Goal: Task Accomplishment & Management: Manage account settings

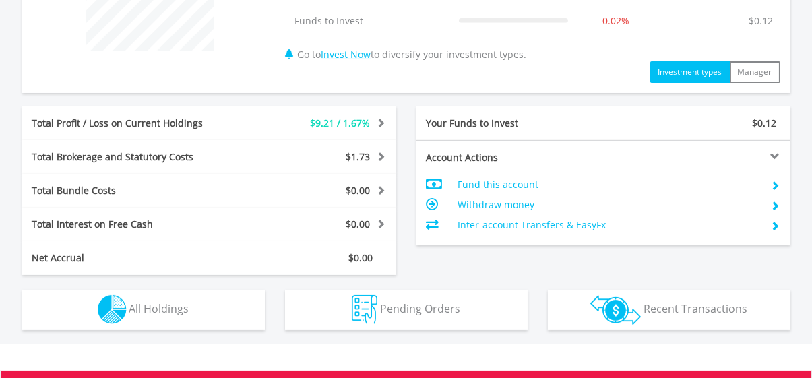
scroll to position [674, 0]
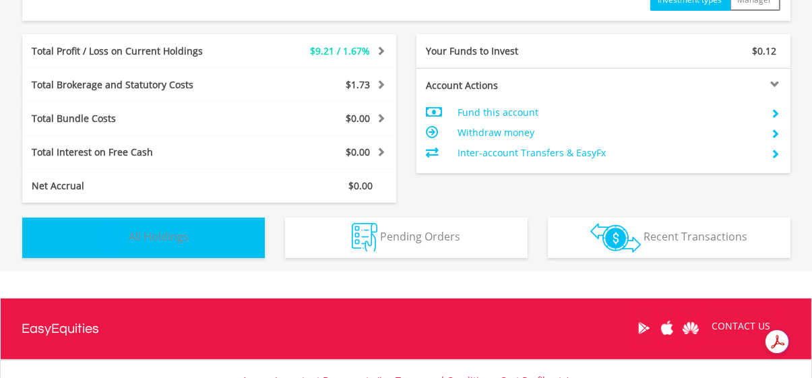
click at [185, 231] on span "All Holdings" at bounding box center [159, 236] width 60 height 15
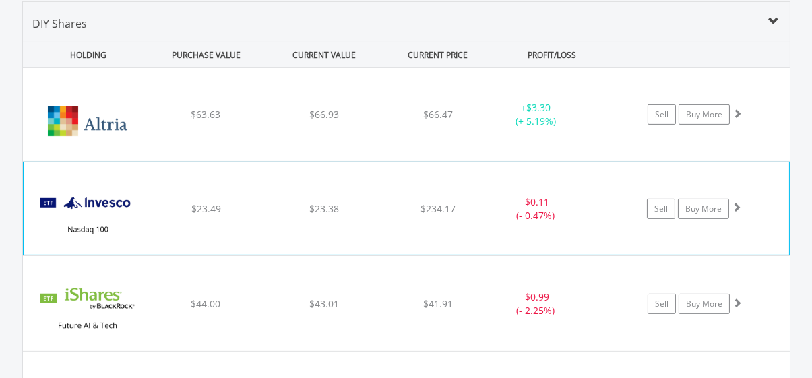
scroll to position [1038, 0]
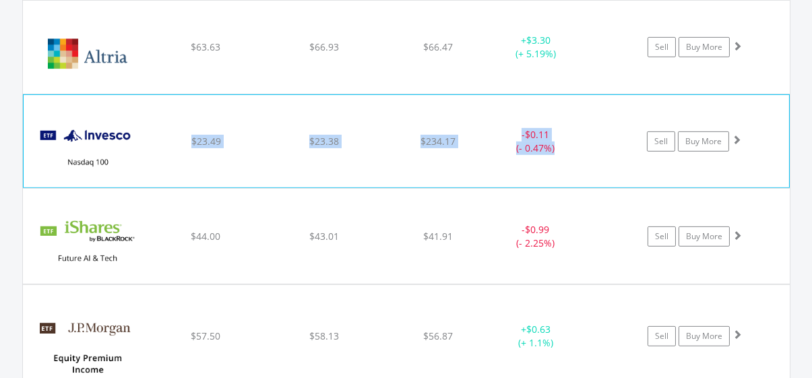
drag, startPoint x: 184, startPoint y: 137, endPoint x: 577, endPoint y: 139, distance: 393.4
click at [577, 94] on div "﻿ Invesco Nasdaq 100 ETF $23.49 $23.38 $234.17 - $0.11 (- 0.47%) Sell Buy More" at bounding box center [406, 47] width 767 height 93
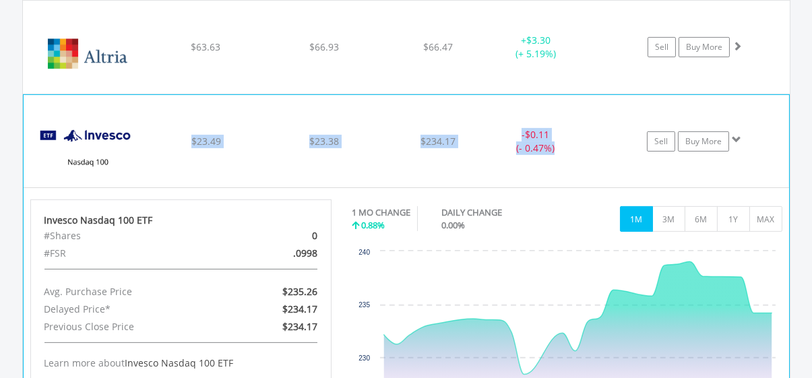
click at [251, 94] on div "﻿ Invesco Nasdaq 100 ETF $23.49 $23.38 $234.17 - $0.11 (- 0.47%) Sell Buy More" at bounding box center [406, 47] width 767 height 93
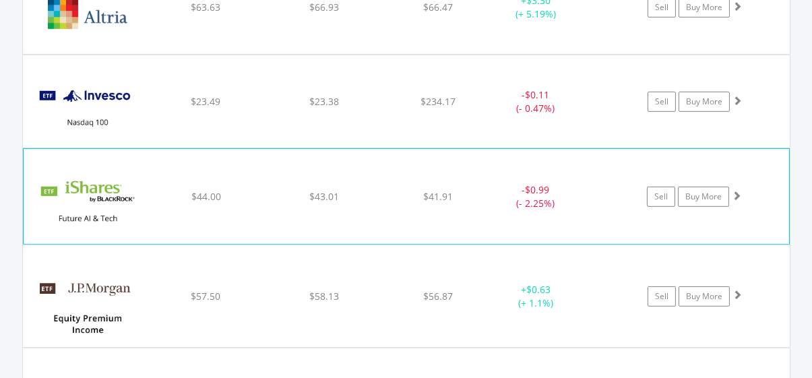
scroll to position [1105, 0]
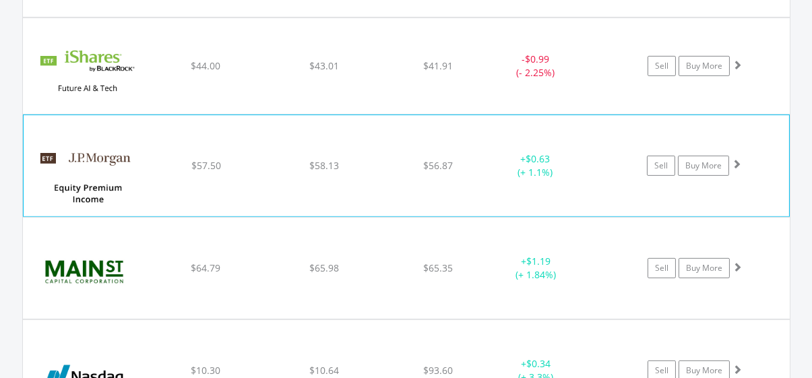
scroll to position [1240, 0]
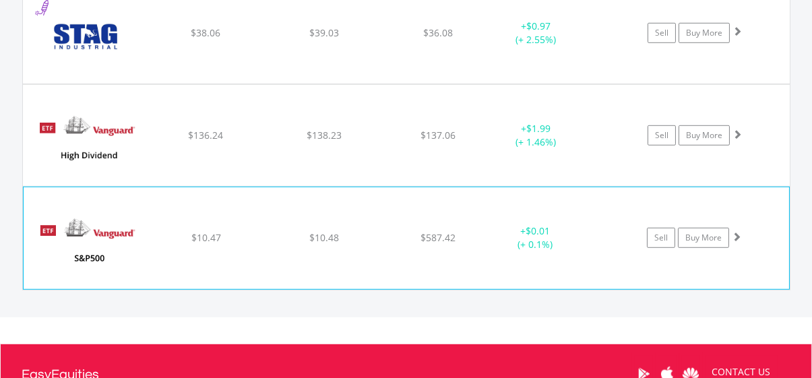
scroll to position [1881, 0]
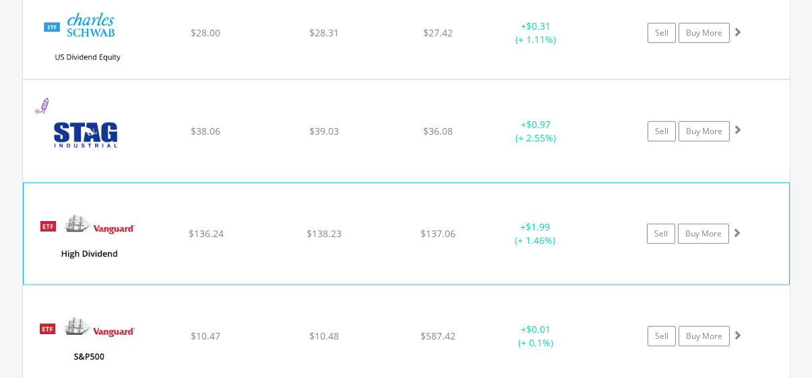
scroll to position [1813, 0]
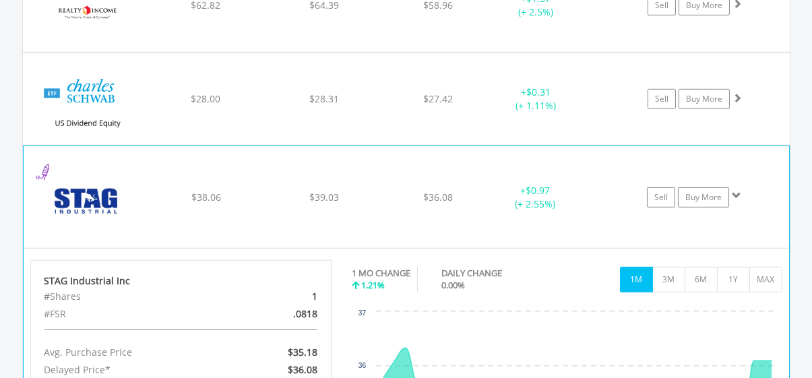
scroll to position [1747, 0]
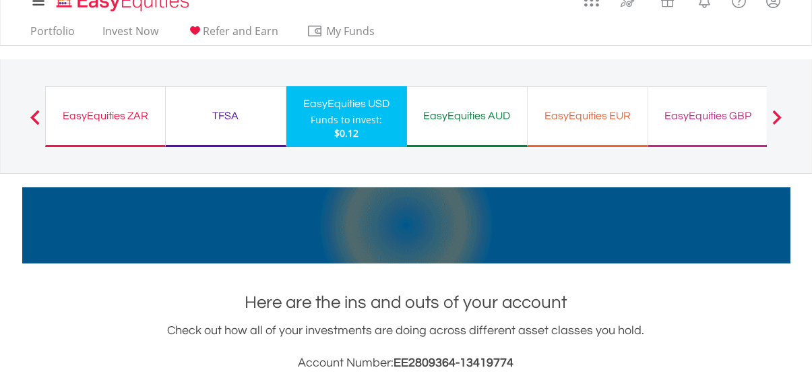
scroll to position [0, 0]
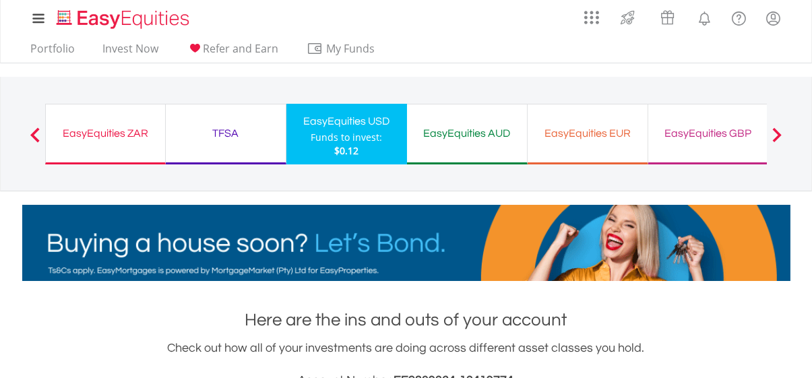
click at [40, 131] on div at bounding box center [35, 133] width 27 height 13
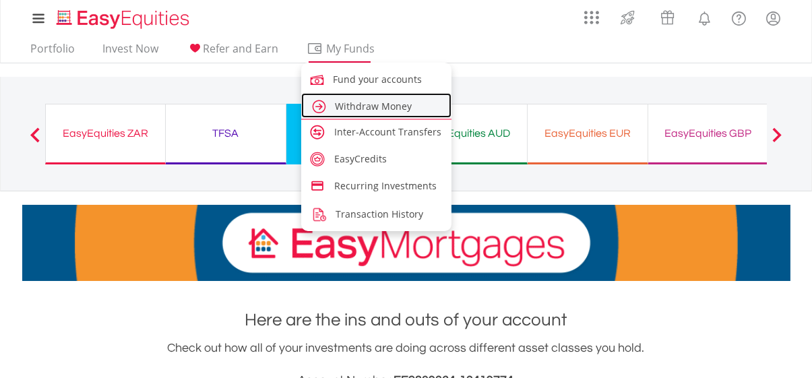
click at [368, 106] on span "Withdraw Money" at bounding box center [373, 106] width 77 height 13
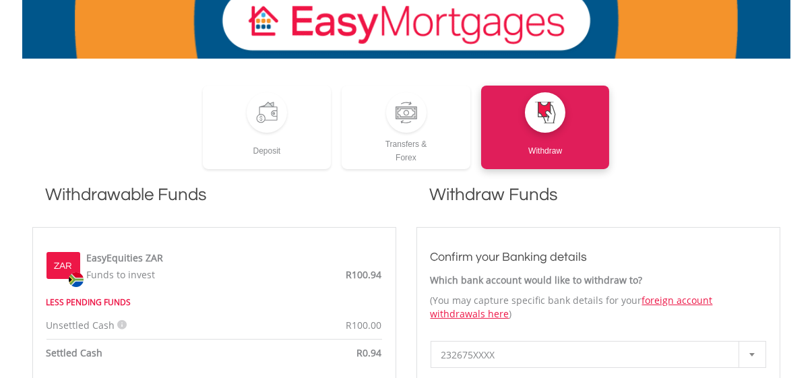
scroll to position [202, 0]
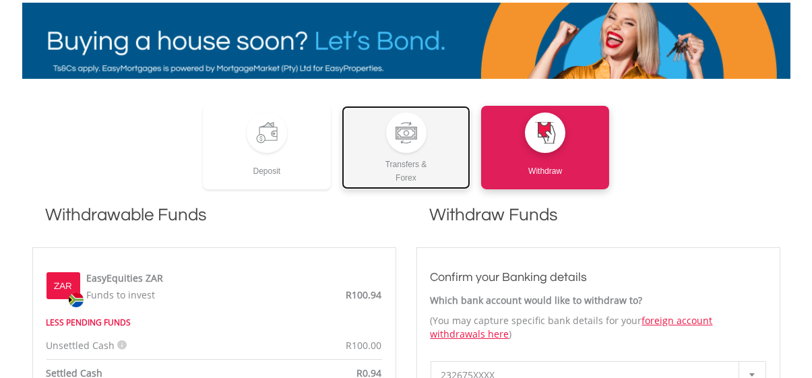
click at [404, 160] on div "Transfers & Forex" at bounding box center [406, 169] width 129 height 32
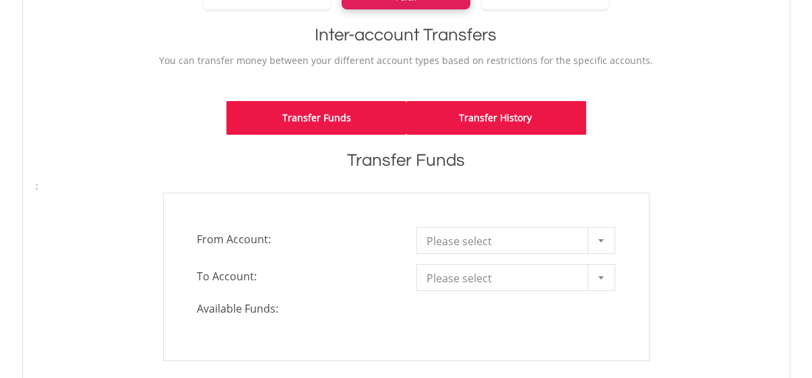
scroll to position [269, 0]
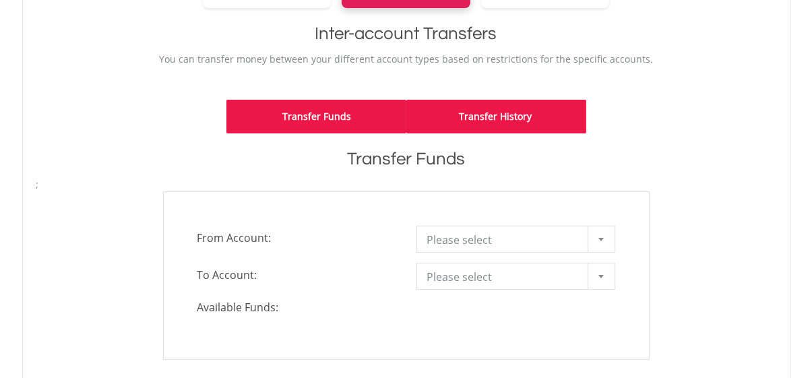
click at [505, 119] on link "Transfer History" at bounding box center [496, 117] width 180 height 34
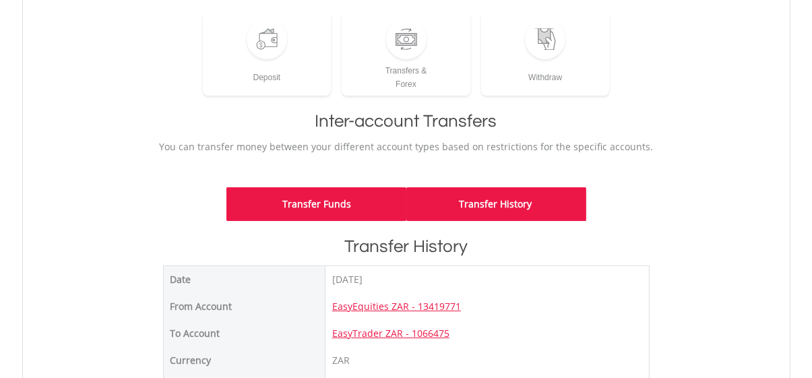
scroll to position [202, 0]
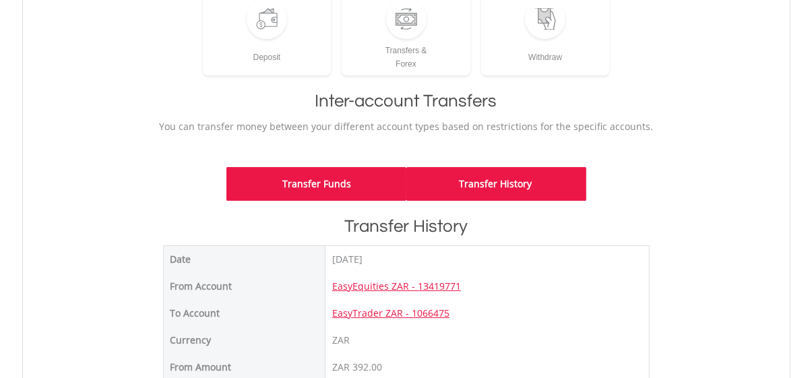
click at [351, 195] on link "Transfer Funds" at bounding box center [316, 184] width 180 height 34
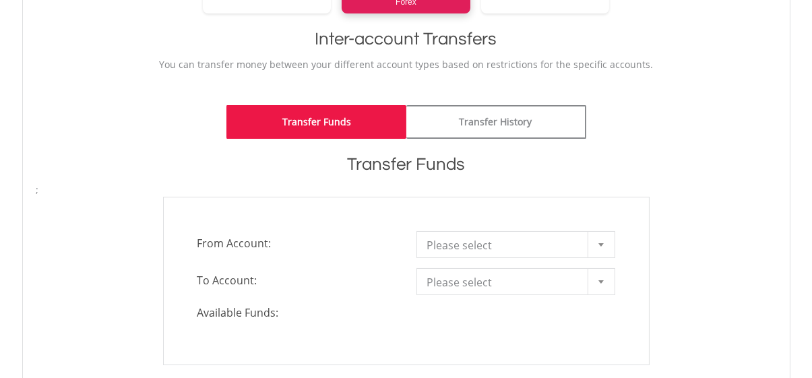
scroll to position [337, 0]
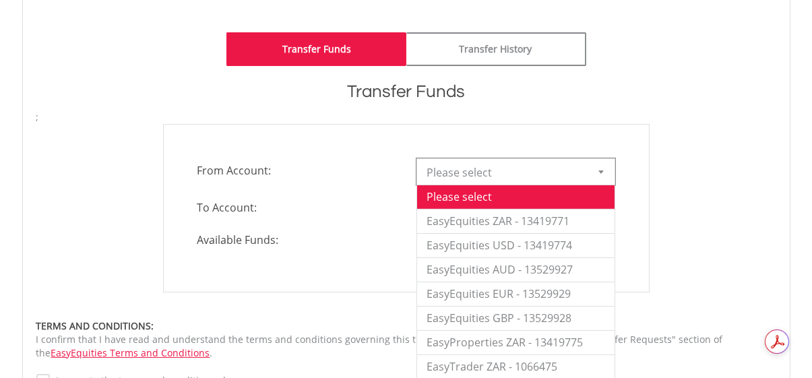
click at [509, 175] on span "Please select" at bounding box center [505, 172] width 157 height 27
click at [519, 222] on li "EasyEquities ZAR - 13419771" at bounding box center [515, 221] width 197 height 24
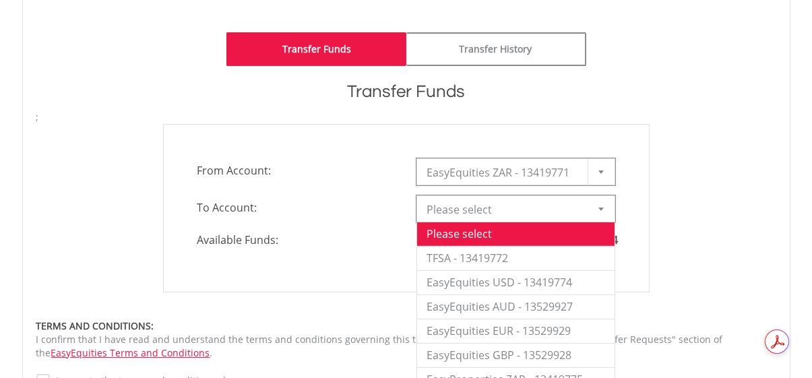
click at [606, 205] on div at bounding box center [600, 209] width 27 height 26
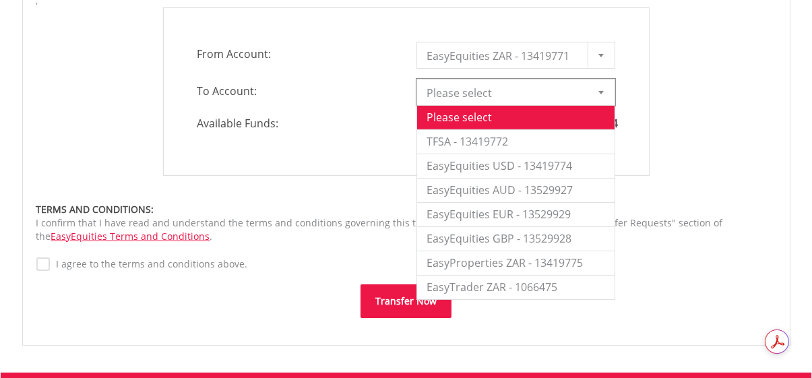
scroll to position [472, 0]
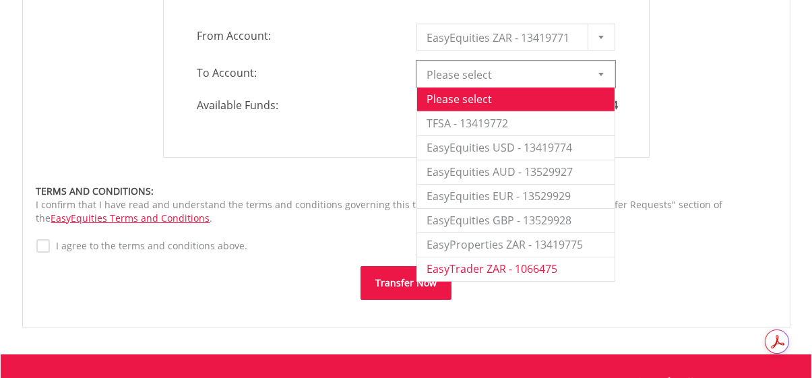
click at [511, 264] on li "EasyTrader ZAR - 1066475" at bounding box center [515, 269] width 197 height 24
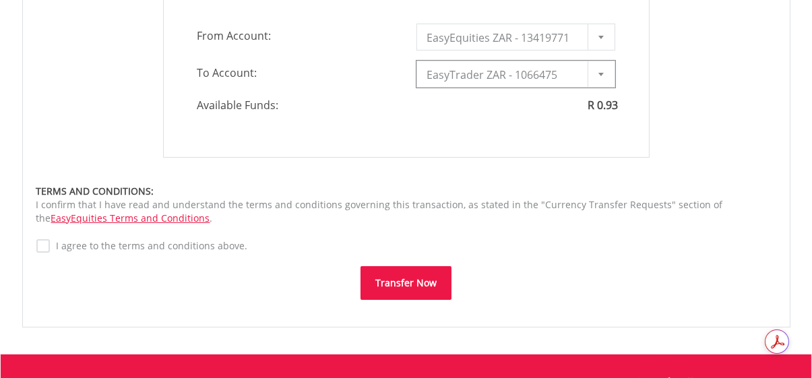
type input "*"
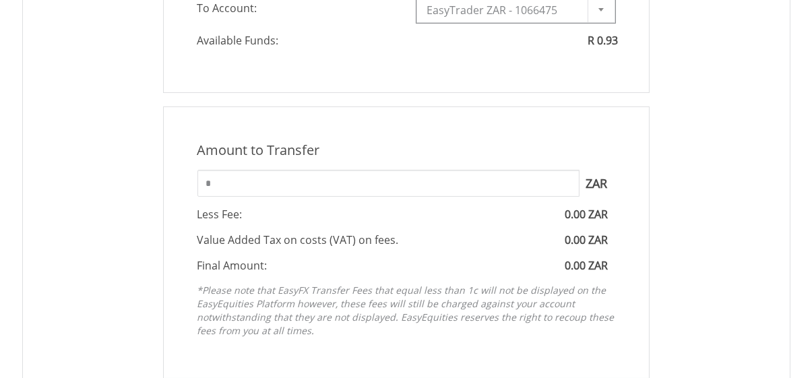
scroll to position [539, 0]
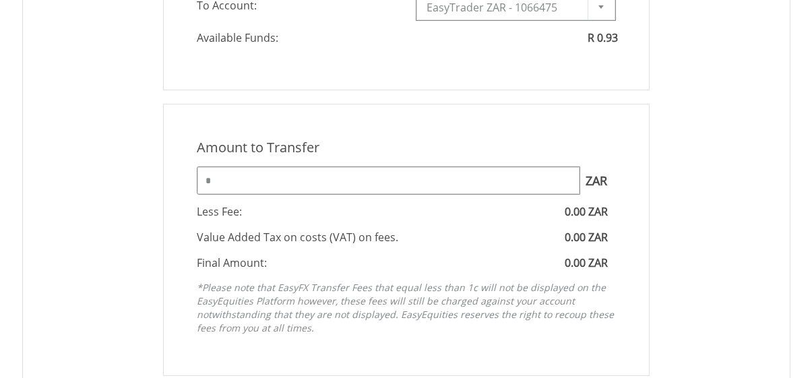
click at [481, 183] on input "*" at bounding box center [388, 180] width 382 height 27
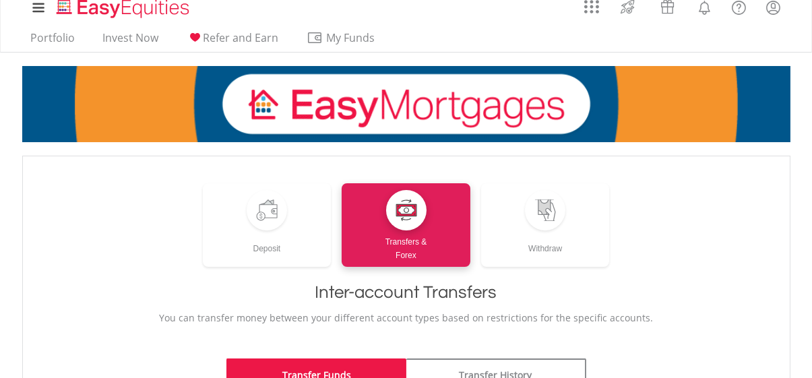
scroll to position [0, 0]
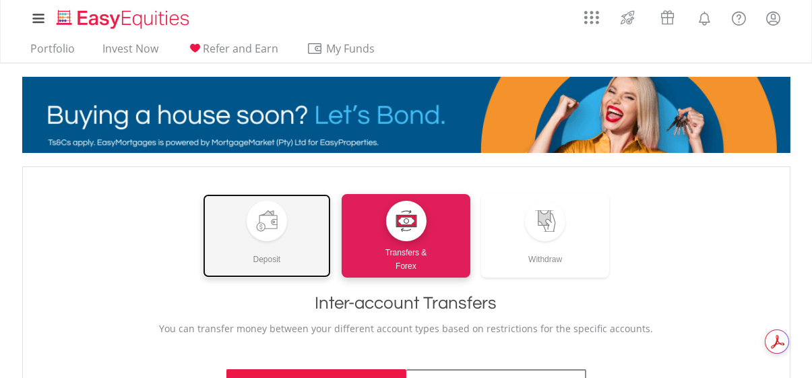
click at [273, 229] on div at bounding box center [267, 221] width 22 height 22
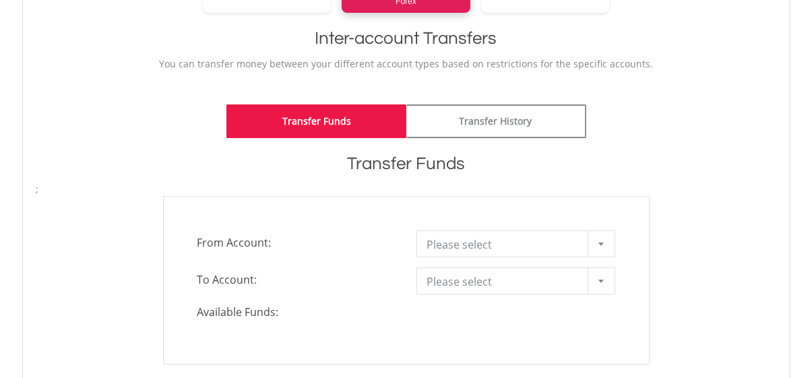
scroll to position [404, 0]
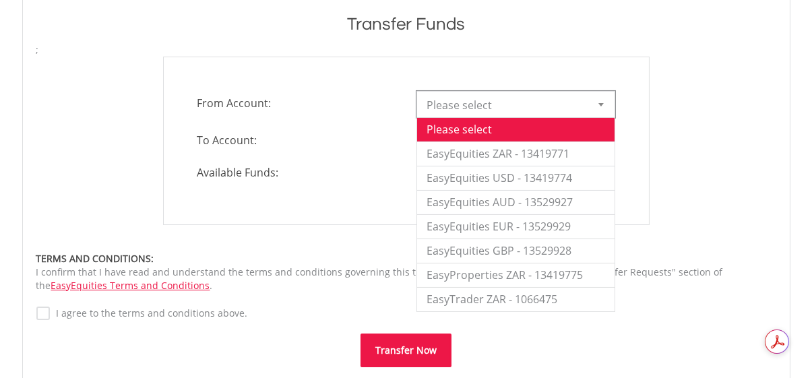
click at [601, 106] on div at bounding box center [600, 105] width 27 height 26
click at [531, 155] on li "EasyEquities ZAR - 13419771" at bounding box center [515, 153] width 197 height 24
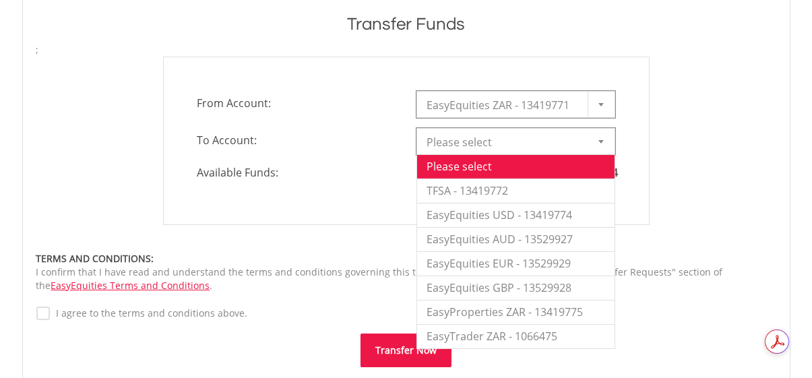
click at [600, 141] on b at bounding box center [600, 141] width 5 height 3
click at [517, 311] on li "EasyProperties ZAR - 13419775" at bounding box center [515, 312] width 197 height 24
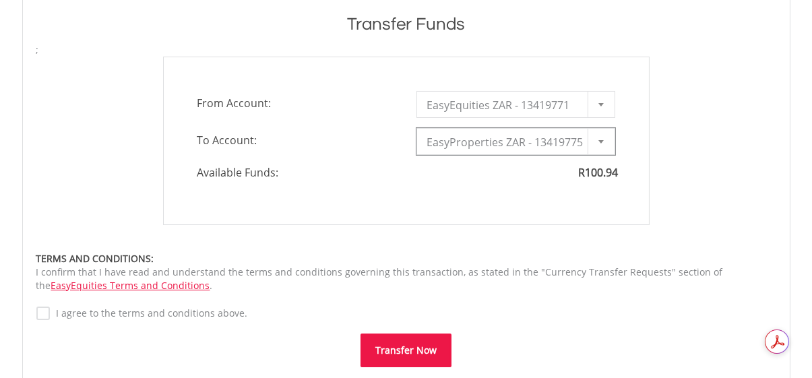
type input "*"
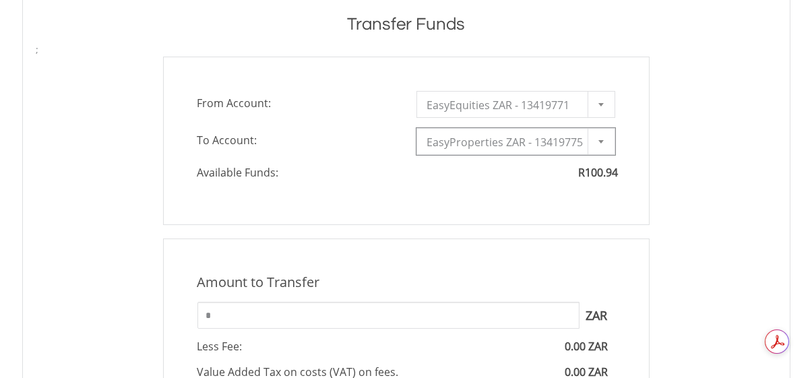
click at [606, 139] on div at bounding box center [600, 142] width 27 height 26
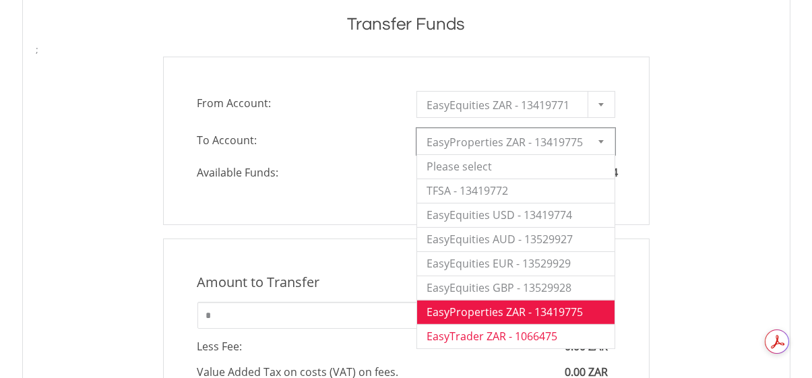
click at [485, 329] on li "EasyTrader ZAR - 1066475" at bounding box center [515, 336] width 197 height 24
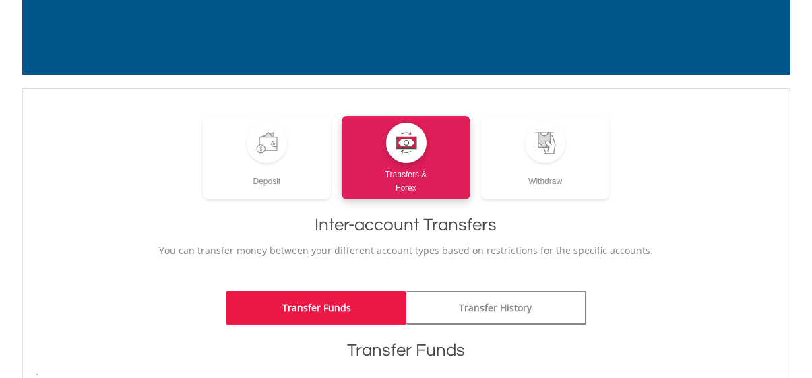
scroll to position [0, 0]
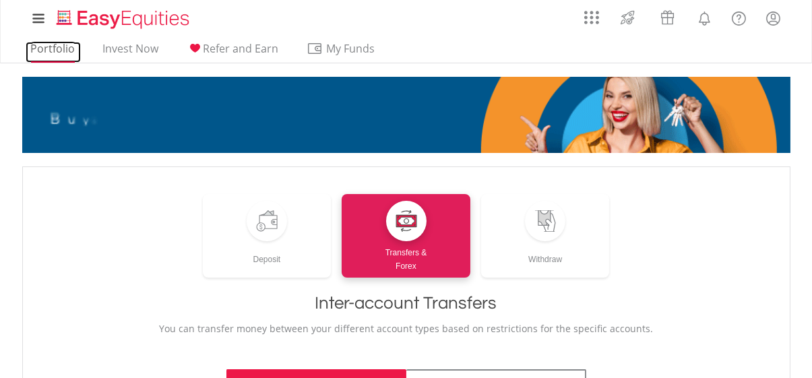
click at [58, 48] on link "Portfolio" at bounding box center [53, 52] width 55 height 21
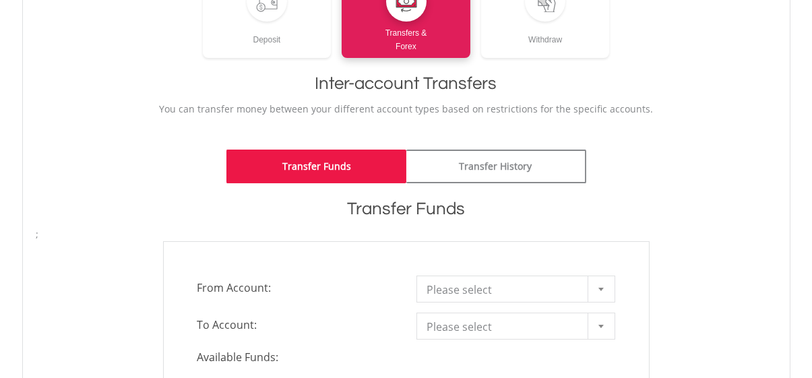
scroll to position [269, 0]
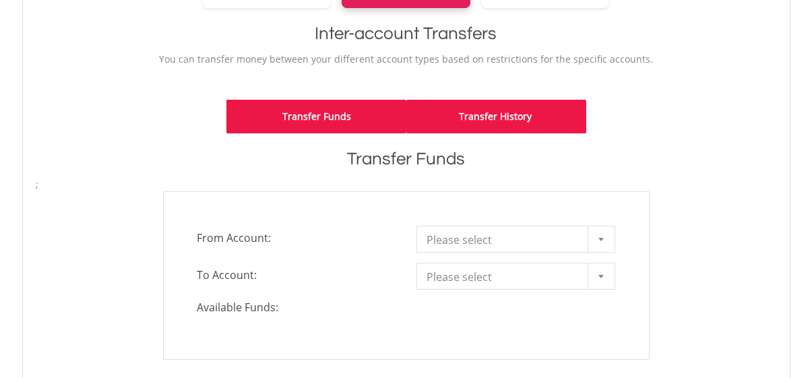
click at [555, 119] on link "Transfer History" at bounding box center [496, 117] width 180 height 34
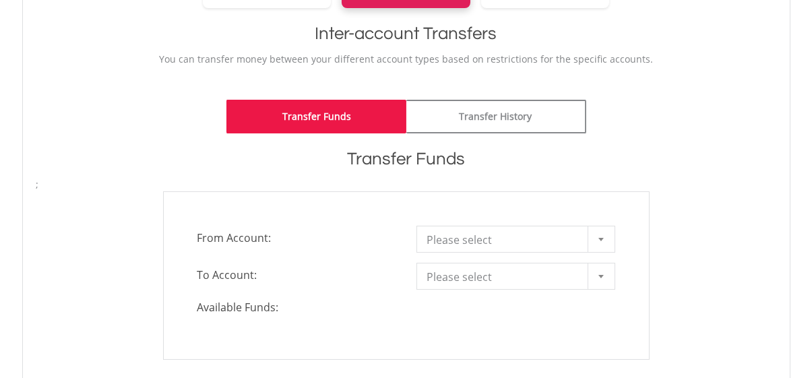
click at [300, 121] on link "Transfer Funds" at bounding box center [316, 117] width 180 height 34
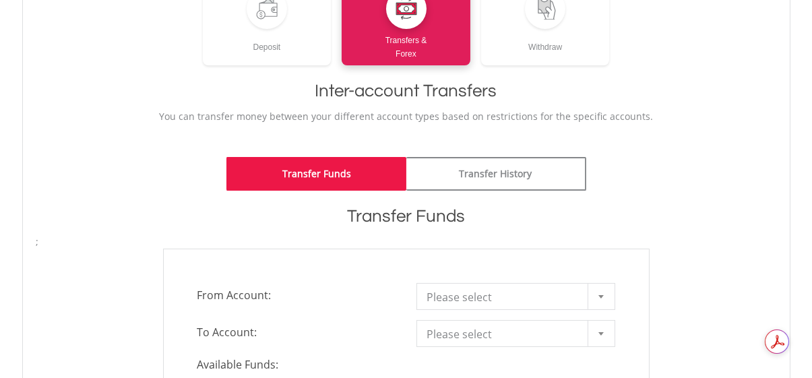
scroll to position [337, 0]
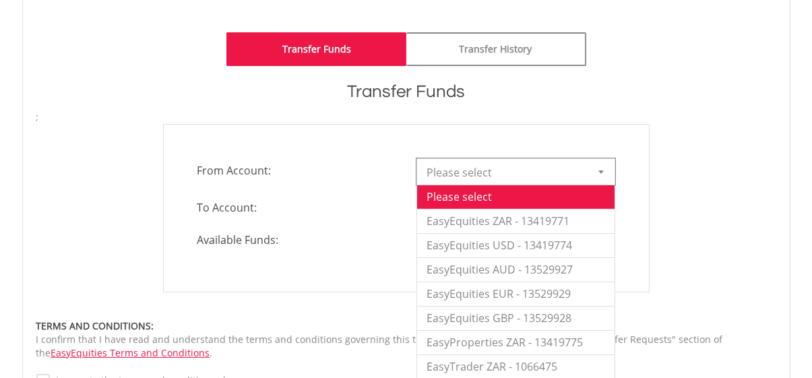
click at [455, 174] on span "Please select" at bounding box center [505, 172] width 157 height 27
click at [503, 221] on li "EasyEquities ZAR - 13419771" at bounding box center [515, 221] width 197 height 24
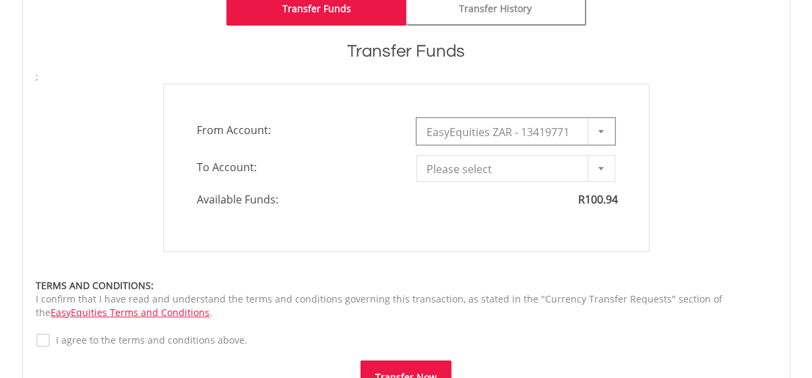
scroll to position [404, 0]
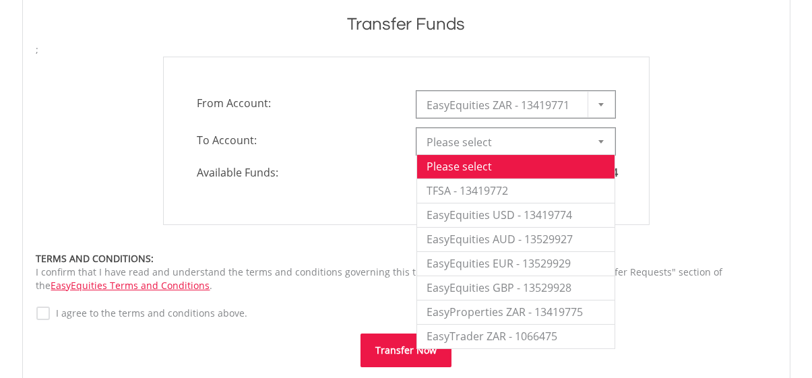
click at [596, 143] on div at bounding box center [600, 142] width 27 height 26
click at [521, 259] on li "EasyEquities EUR - 13529929" at bounding box center [515, 263] width 197 height 24
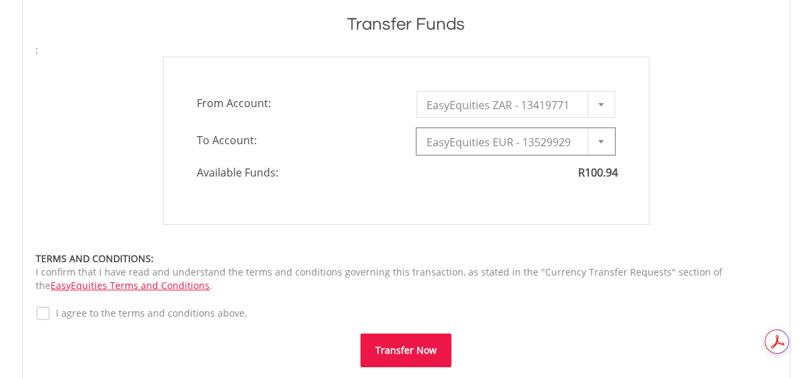
type input "*"
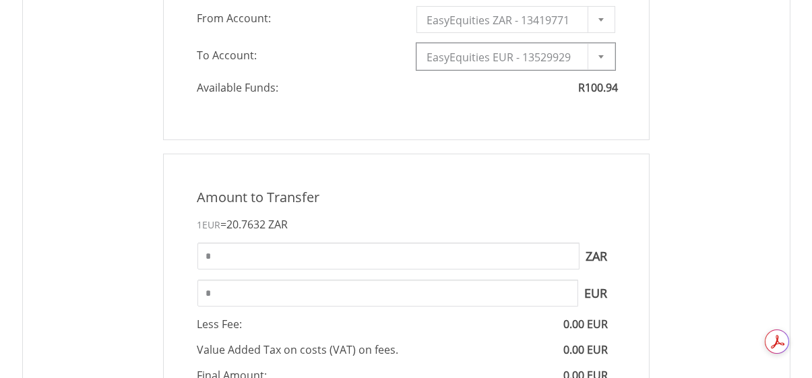
scroll to position [606, 0]
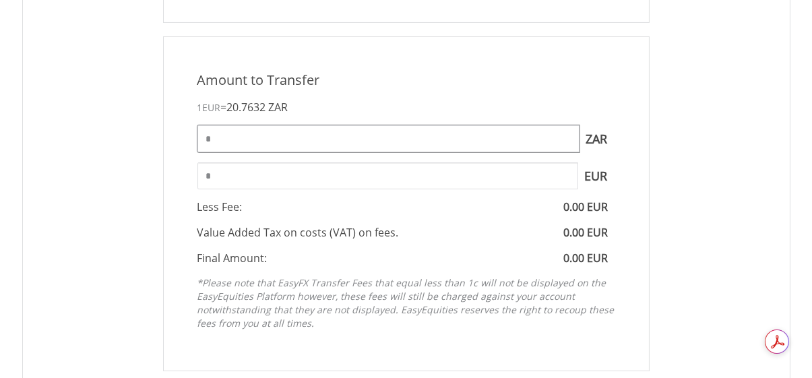
click at [265, 139] on input "*" at bounding box center [388, 138] width 382 height 27
drag, startPoint x: 245, startPoint y: 130, endPoint x: 191, endPoint y: 131, distance: 53.9
click at [191, 131] on div "* ZAR You can transfer funds into your offshore accounts as well as back into y…" at bounding box center [406, 138] width 438 height 27
type input "***"
type input "****"
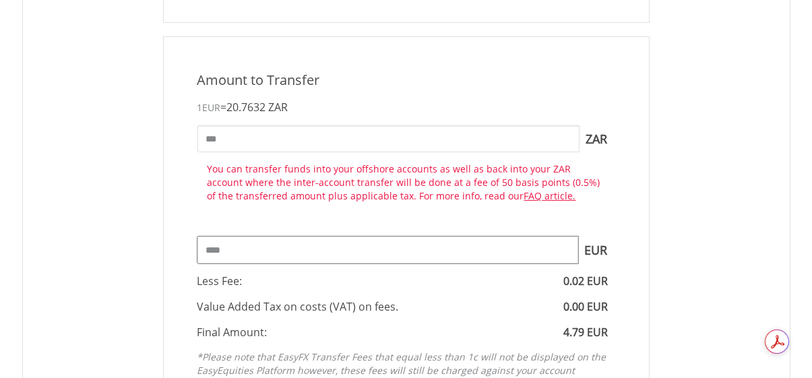
click at [254, 183] on div "Amount to Transfer 1 EUR = 20.7632 ZAR *** ZAR You can transfer funds into your…" at bounding box center [406, 240] width 486 height 409
click at [262, 143] on input "***" at bounding box center [388, 138] width 382 height 27
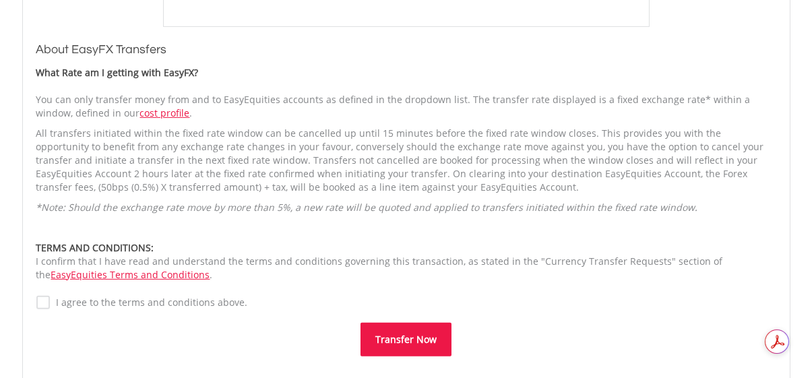
scroll to position [1078, 0]
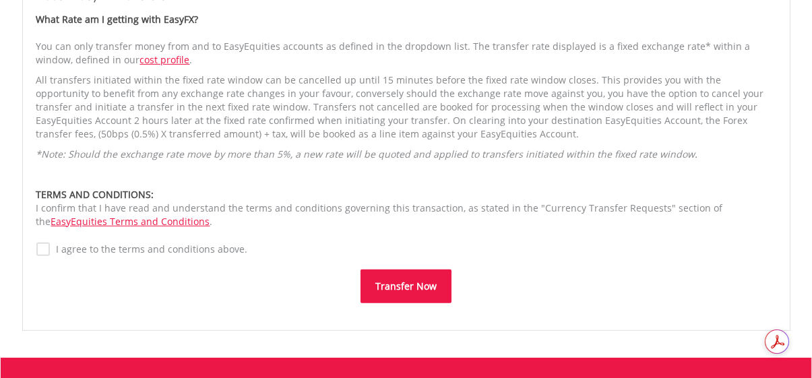
click at [50, 249] on label "I agree to the terms and conditions above." at bounding box center [149, 248] width 198 height 13
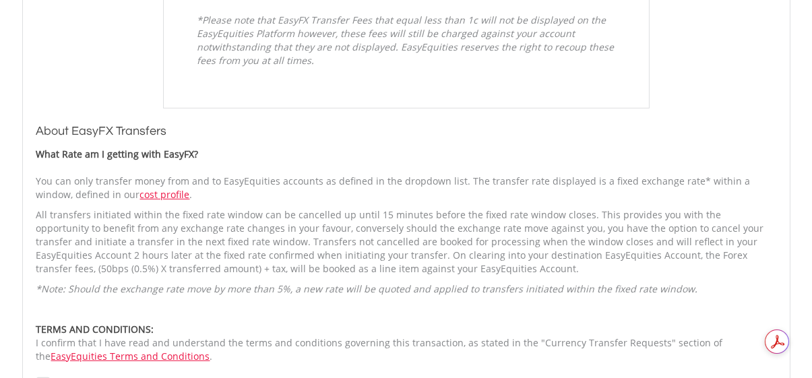
scroll to position [1145, 0]
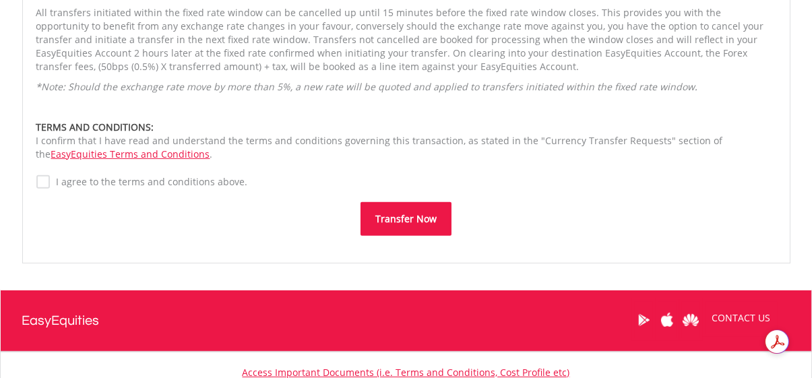
click at [409, 218] on button "Transfer Now" at bounding box center [405, 219] width 91 height 34
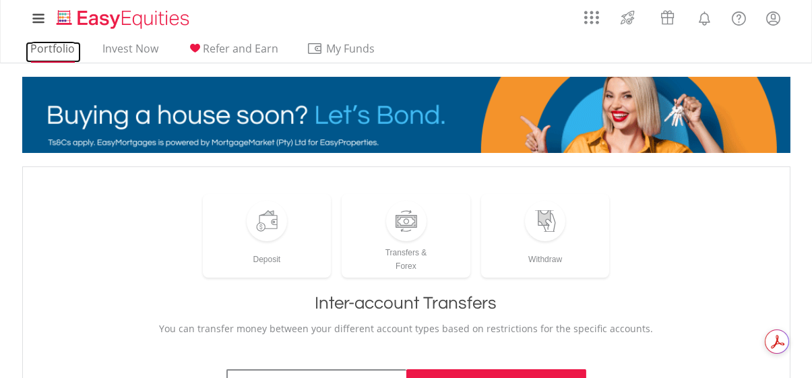
click at [72, 50] on link "Portfolio" at bounding box center [53, 52] width 55 height 21
